Goal: Information Seeking & Learning: Learn about a topic

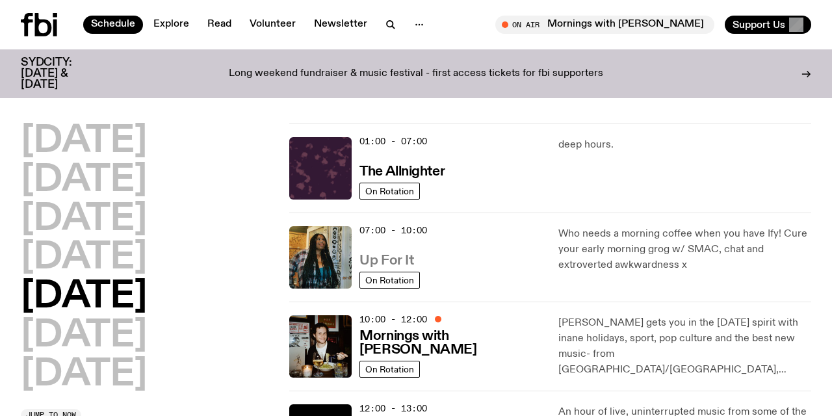
click at [389, 254] on h3 "Up For It" at bounding box center [386, 261] width 54 height 14
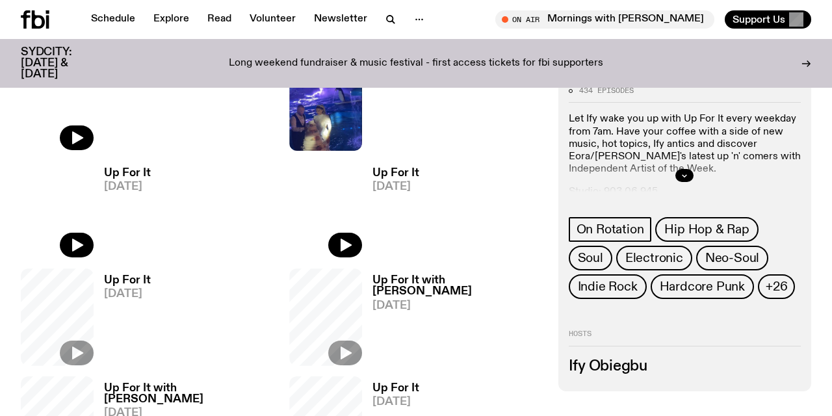
scroll to position [404, 0]
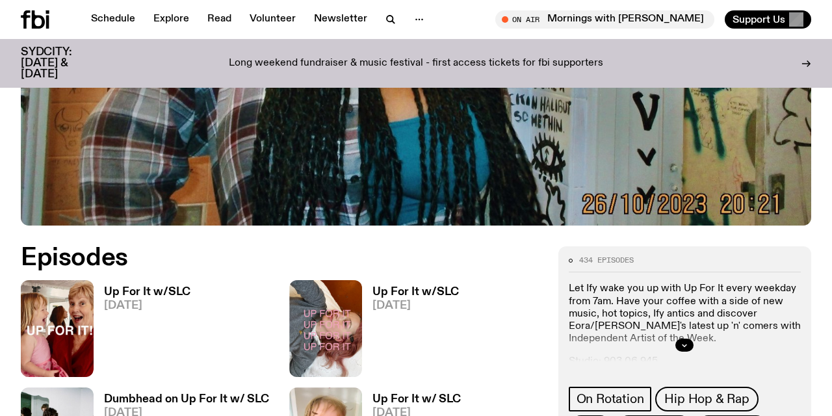
click at [133, 291] on h3 "Up For It w/SLC" at bounding box center [147, 292] width 86 height 11
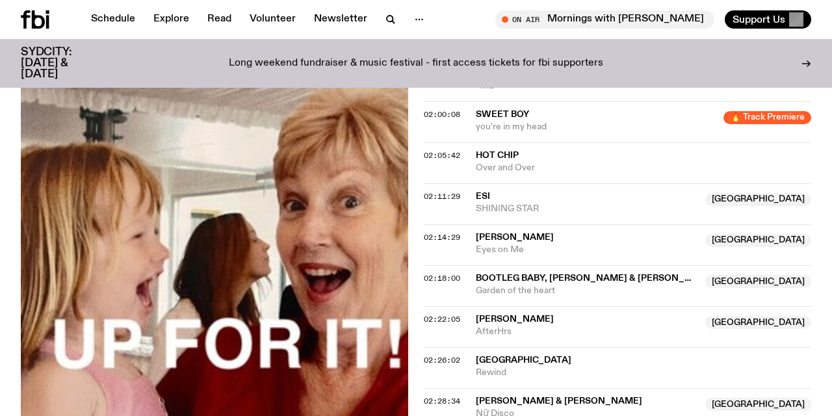
scroll to position [1571, 0]
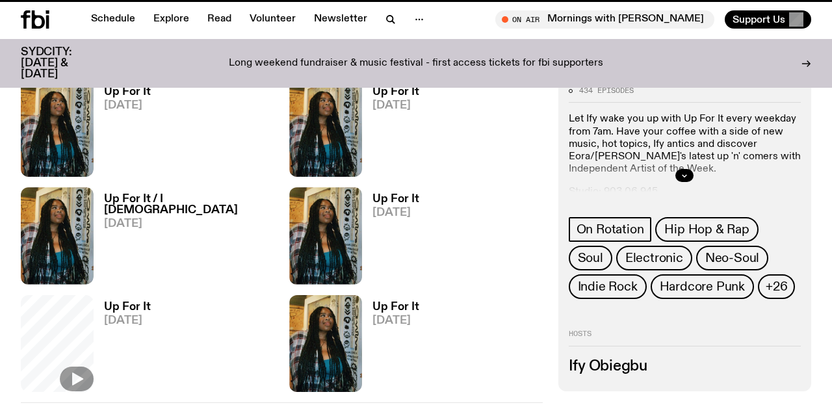
scroll to position [404, 0]
